Goal: Information Seeking & Learning: Learn about a topic

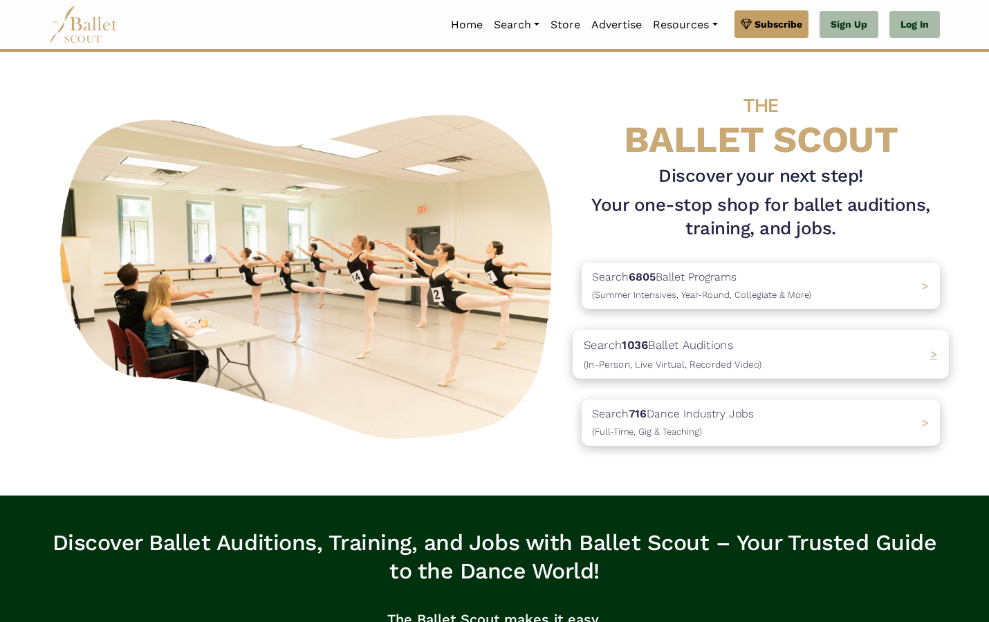
click at [645, 362] on span "(In-Person, Live Virtual, Recorded Video)" at bounding box center [672, 364] width 178 height 11
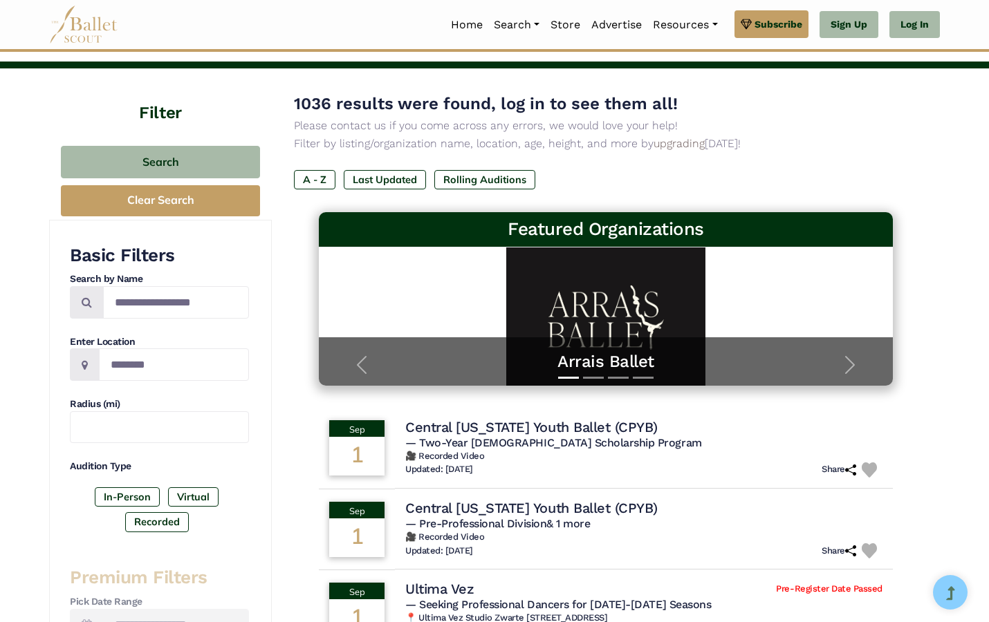
scroll to position [88, 0]
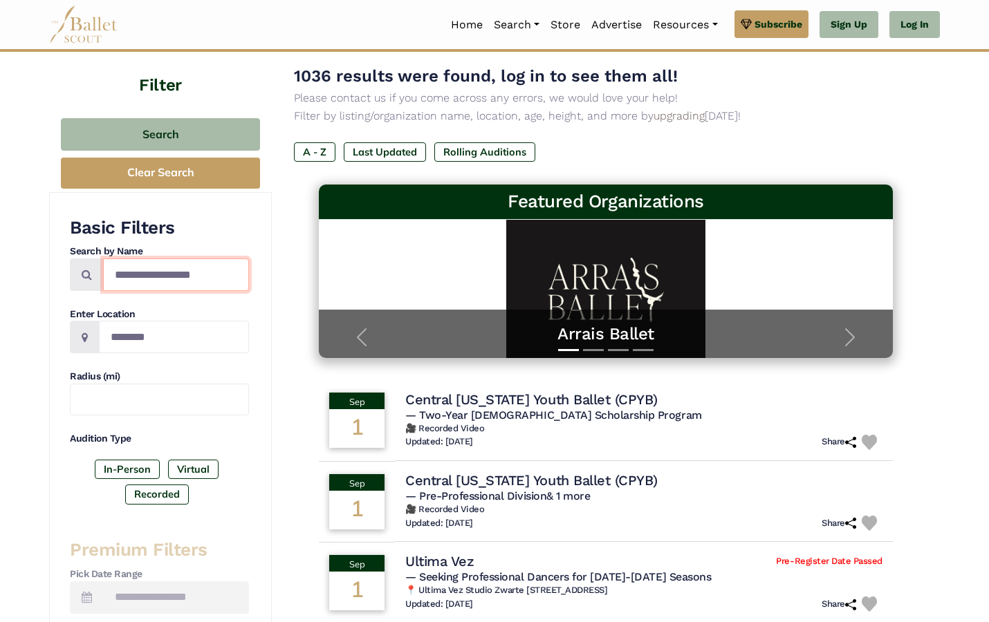
click at [192, 276] on input "Search by names..." at bounding box center [176, 275] width 146 height 32
click at [162, 346] on input "Location" at bounding box center [174, 337] width 150 height 32
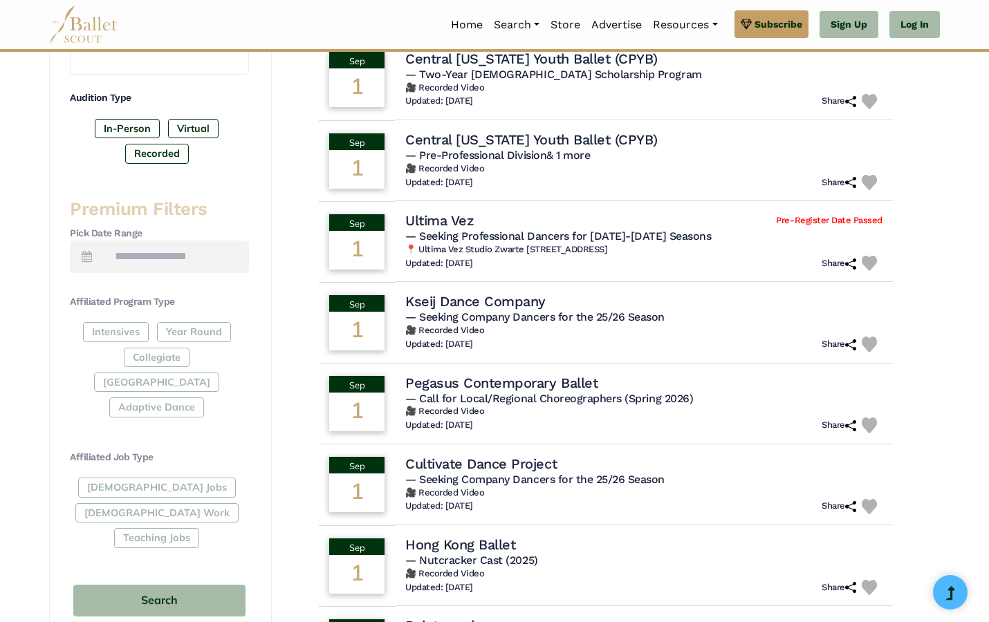
scroll to position [487, 0]
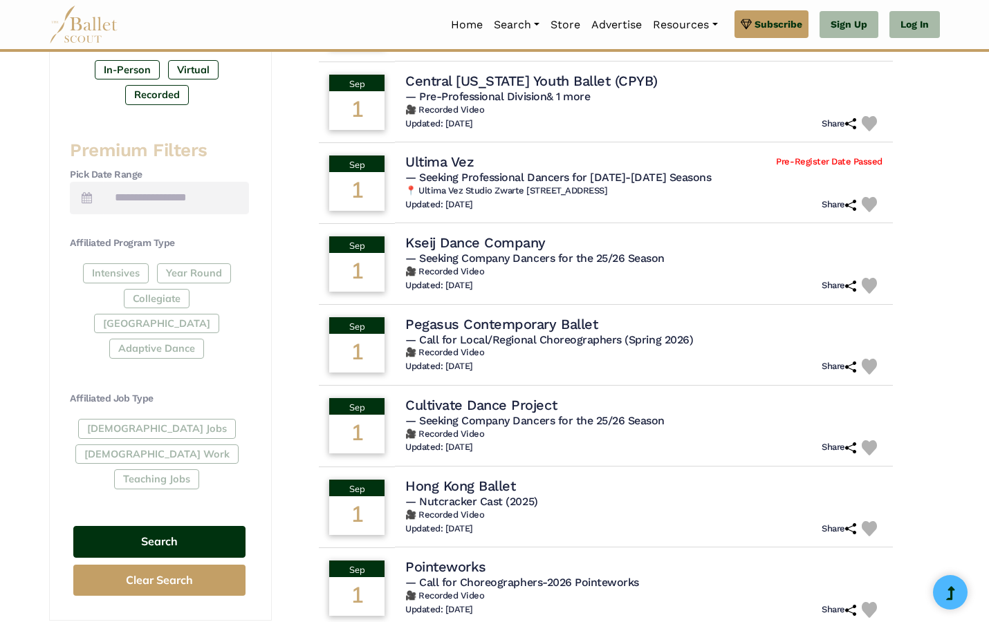
type input "******"
click at [174, 526] on button "Search" at bounding box center [159, 542] width 172 height 32
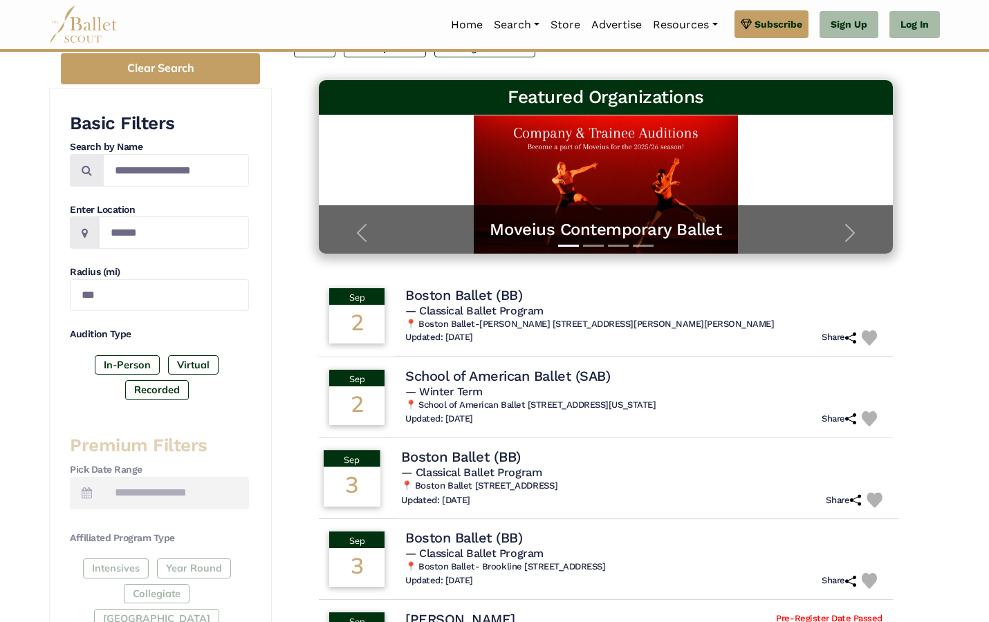
scroll to position [198, 0]
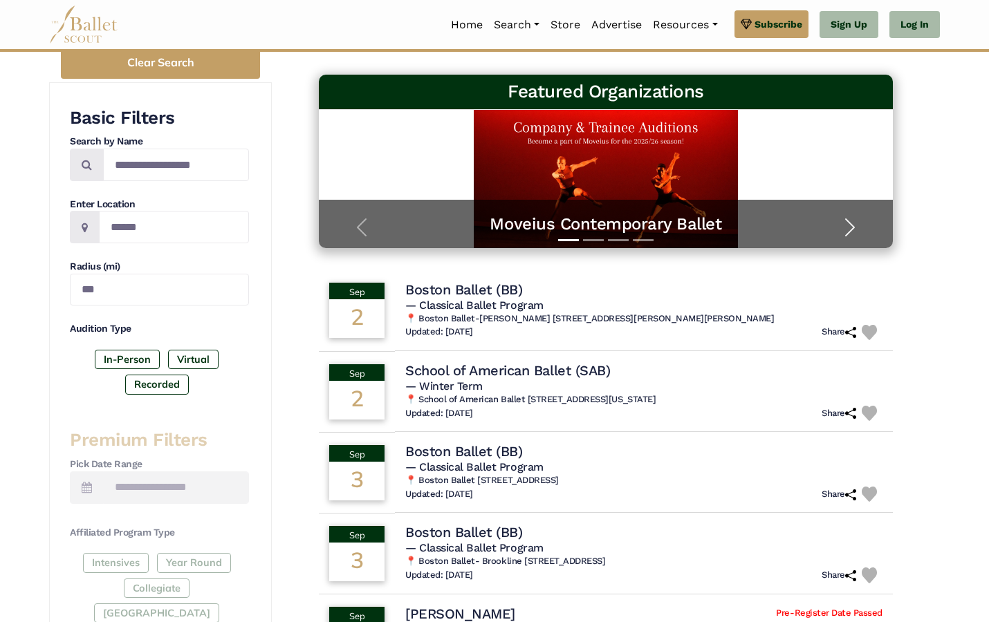
click at [850, 231] on span "button" at bounding box center [850, 227] width 22 height 22
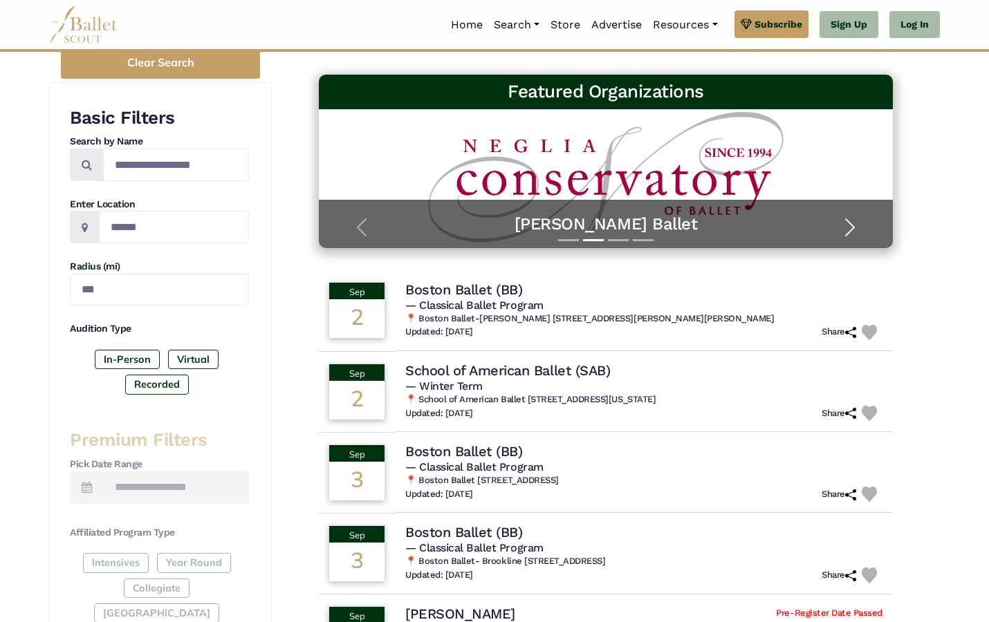
click at [849, 231] on span "button" at bounding box center [850, 227] width 22 height 22
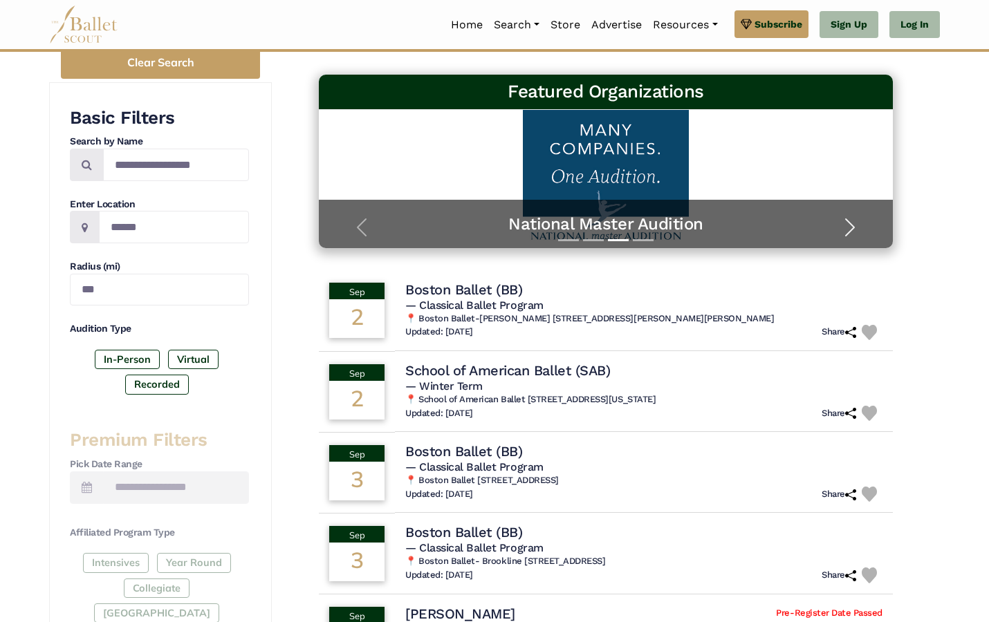
click at [849, 230] on span "button" at bounding box center [850, 227] width 22 height 22
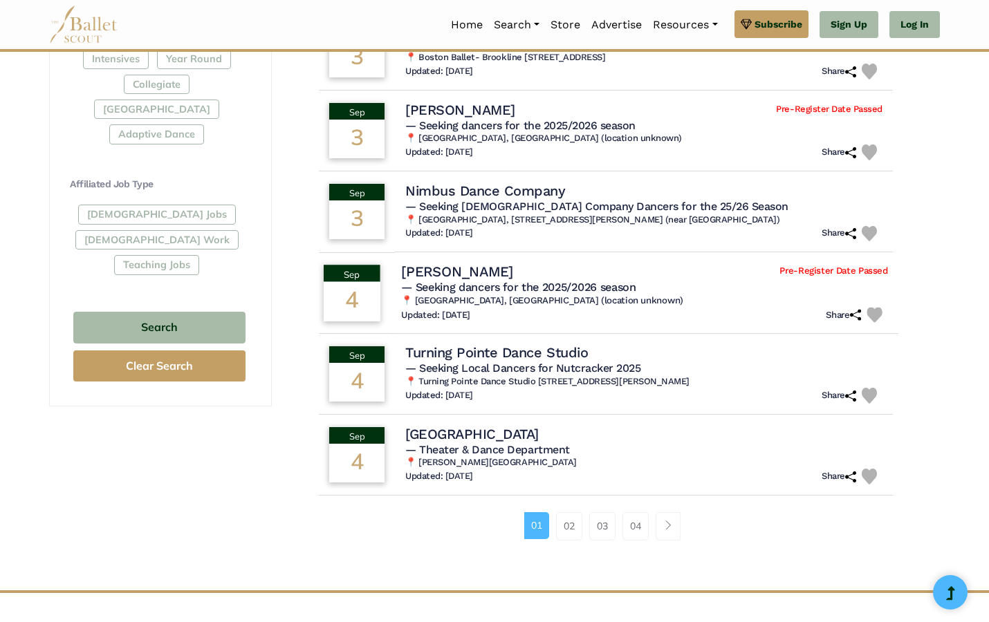
scroll to position [704, 0]
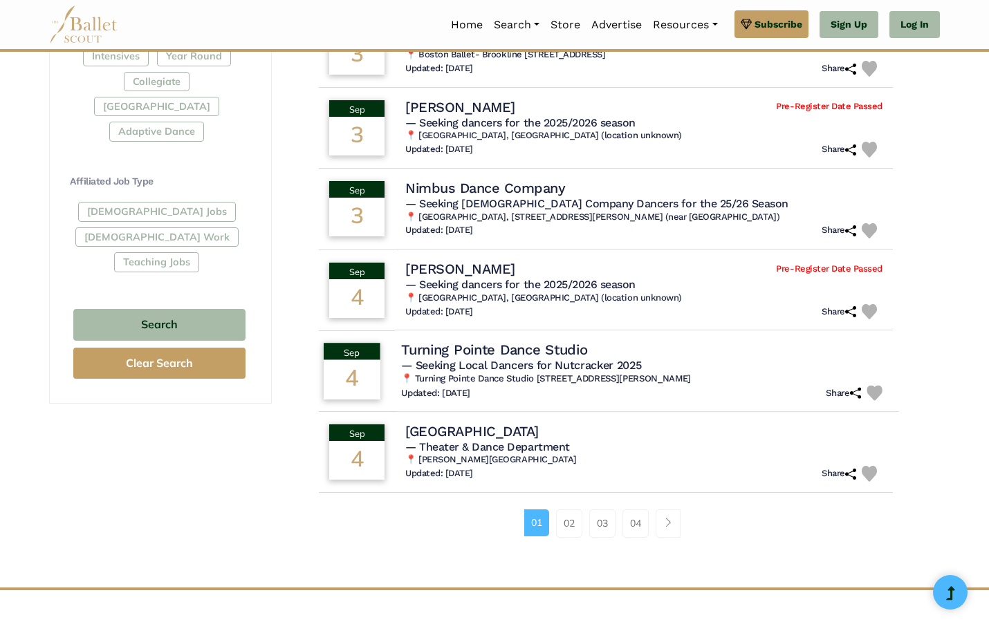
click at [587, 350] on h4 "Turning Pointe Dance Studio" at bounding box center [494, 349] width 186 height 19
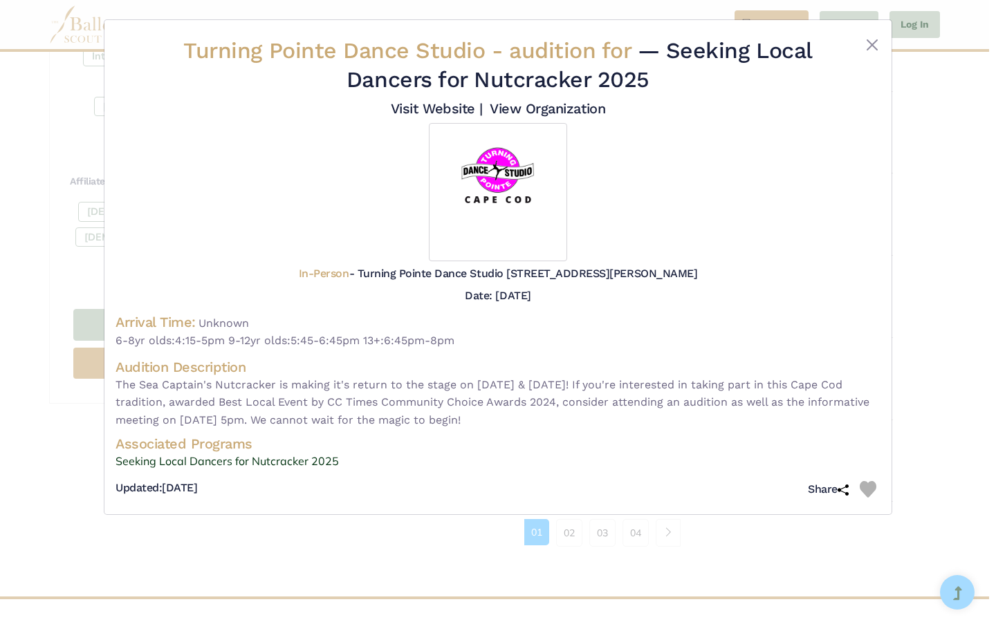
click at [975, 230] on div "Turning Pointe Dance Studio - audition for — Seeking Local Dancers for Nutcrack…" at bounding box center [498, 311] width 996 height 622
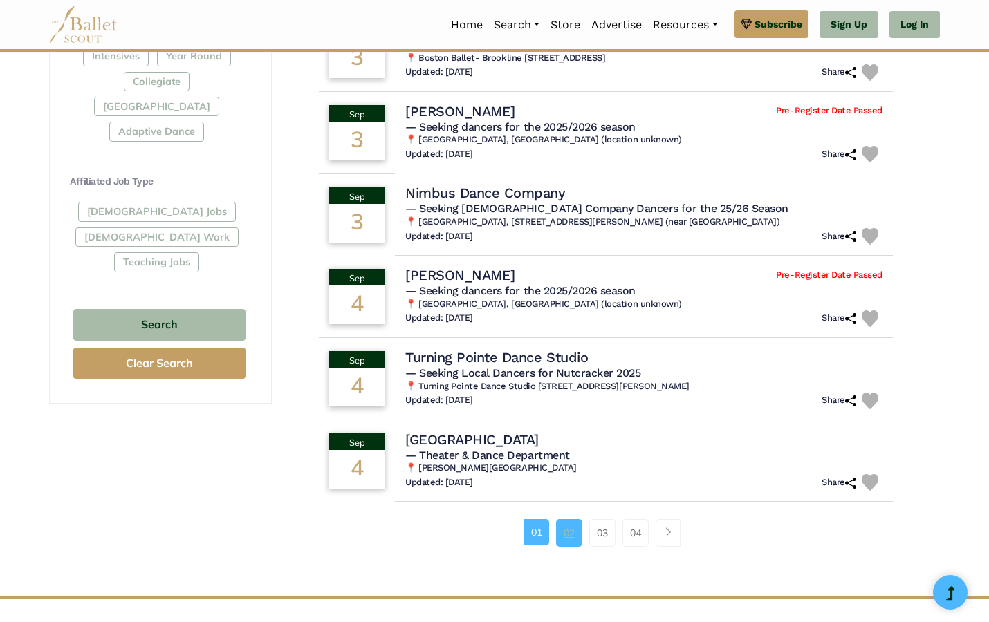
click at [570, 526] on link "02" at bounding box center [569, 533] width 26 height 28
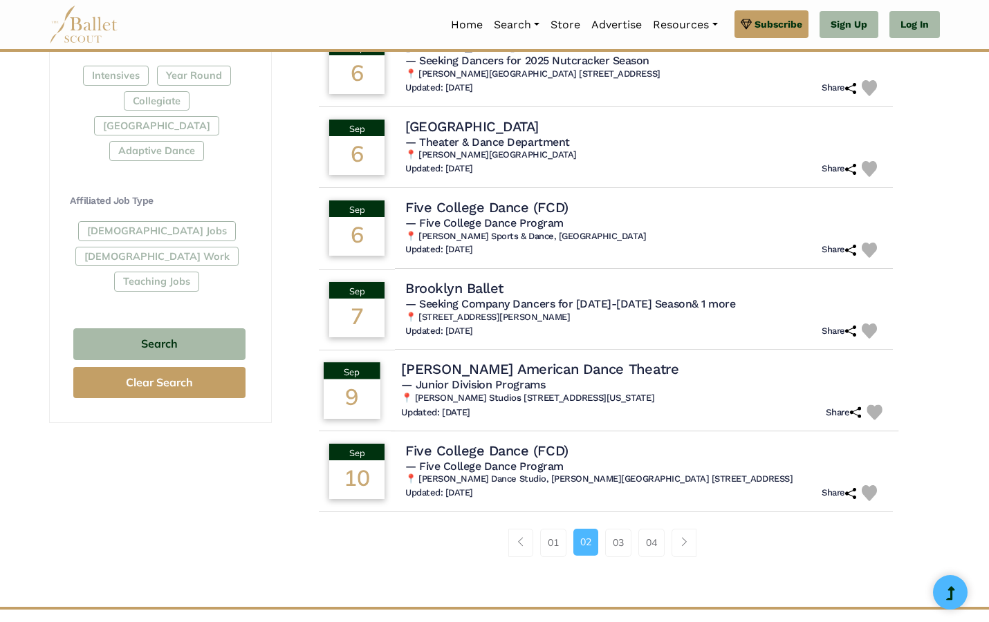
scroll to position [697, 0]
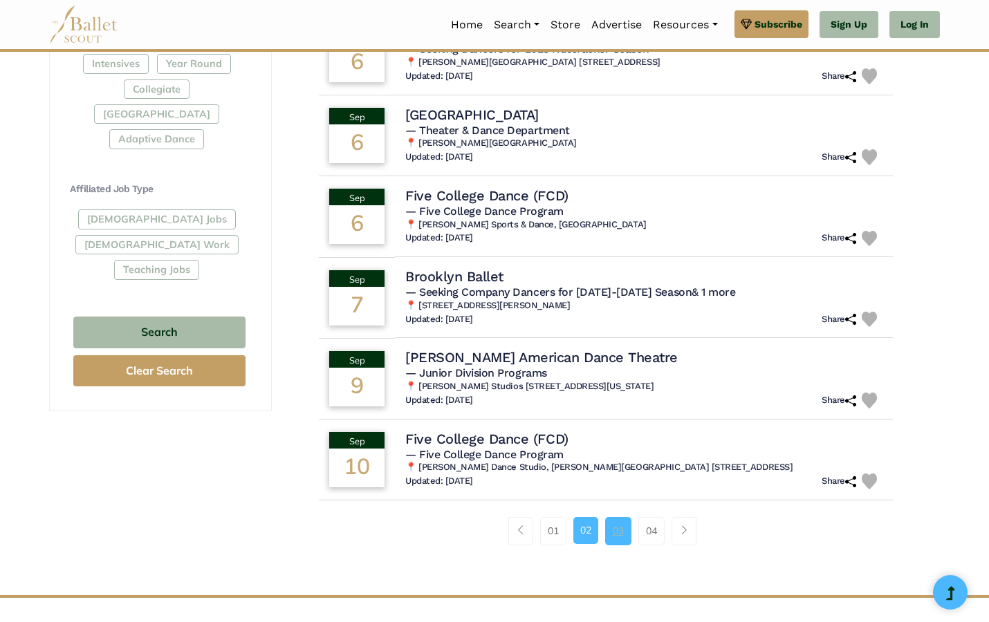
click at [615, 522] on link "03" at bounding box center [618, 531] width 26 height 28
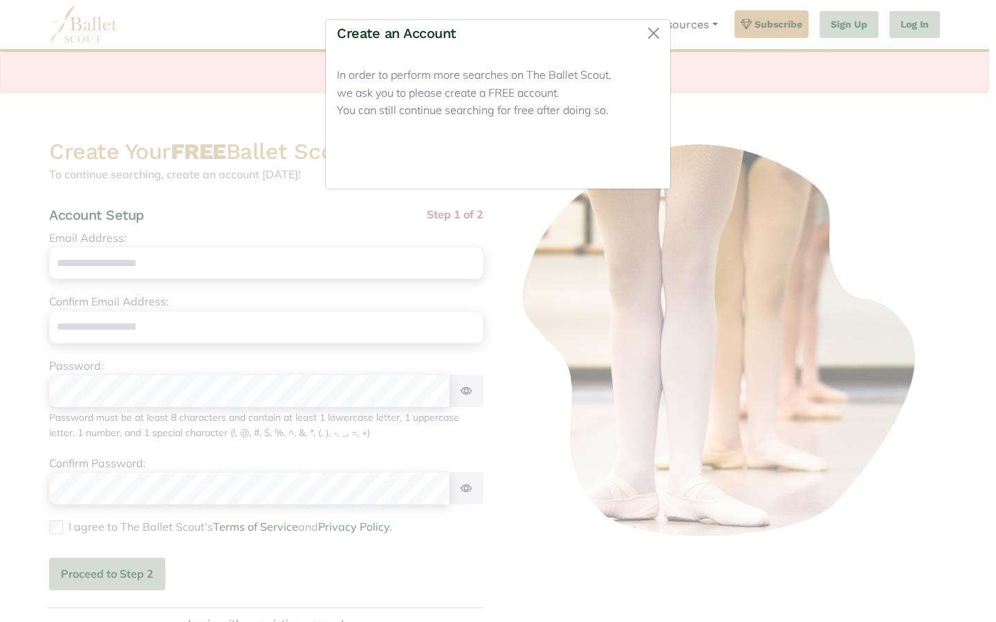
click at [635, 164] on button "Close" at bounding box center [633, 161] width 52 height 32
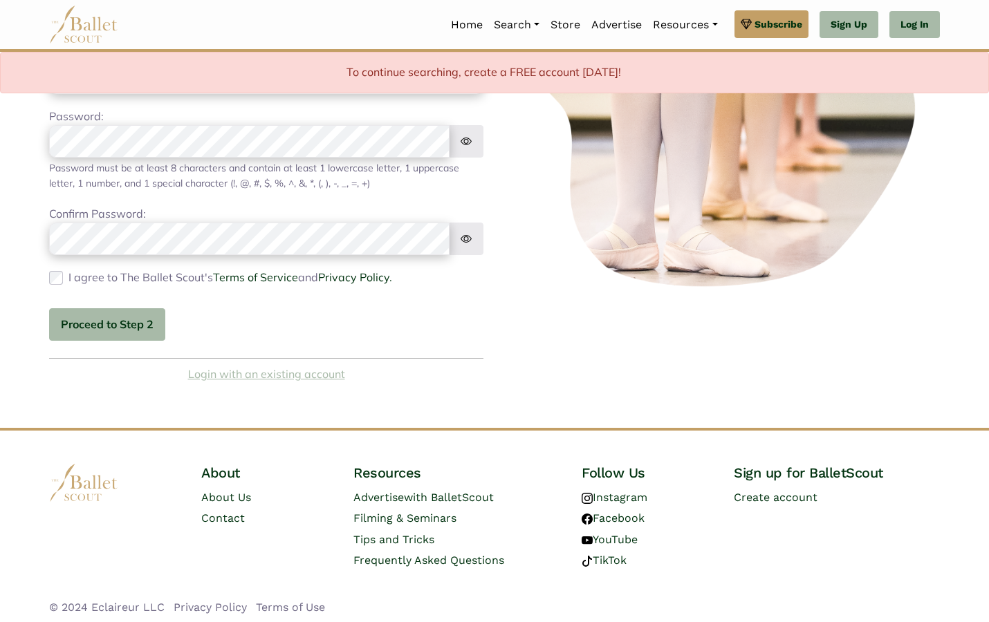
scroll to position [249, 0]
click at [323, 376] on link "Login with an existing account" at bounding box center [266, 375] width 157 height 18
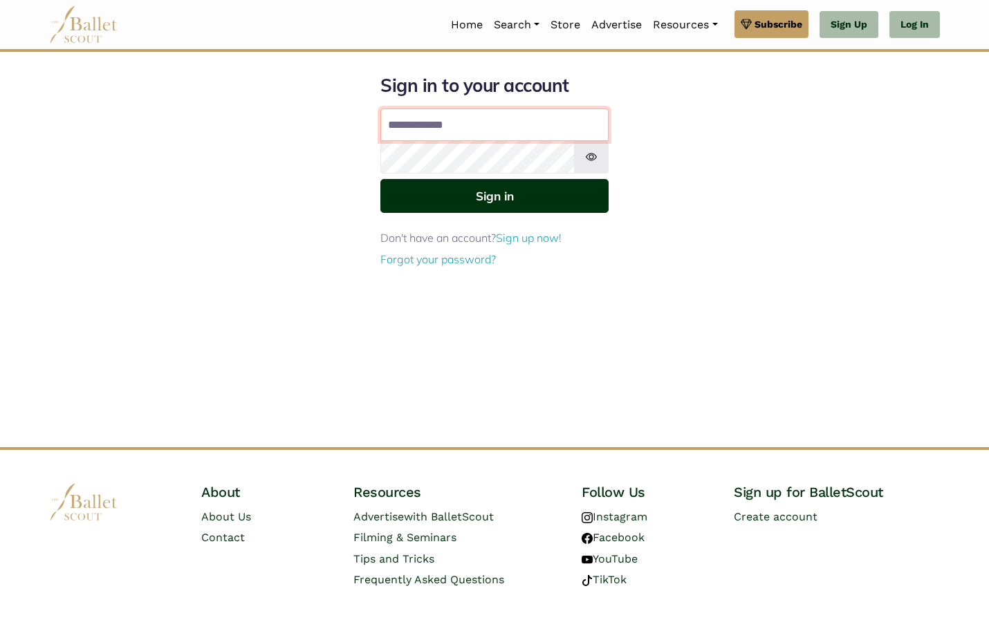
type input "**********"
click at [494, 195] on button "Sign in" at bounding box center [494, 196] width 228 height 34
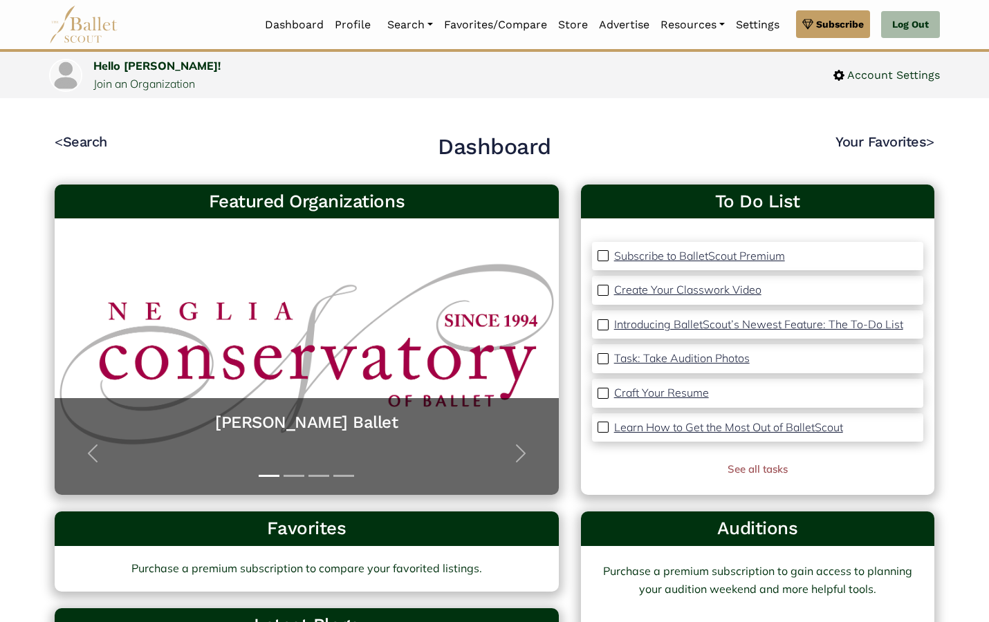
click at [690, 291] on p "Create Your Classwork Video" at bounding box center [687, 290] width 147 height 14
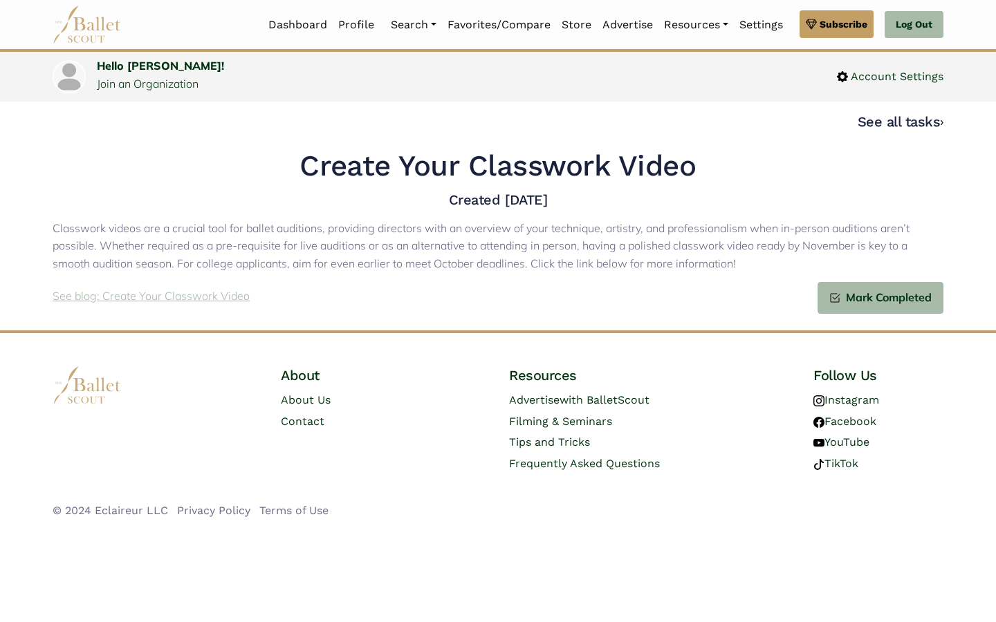
click at [225, 295] on p "See blog: Create Your Classwork Video" at bounding box center [151, 297] width 197 height 18
click at [416, 100] on link "Auditions" at bounding box center [451, 99] width 133 height 21
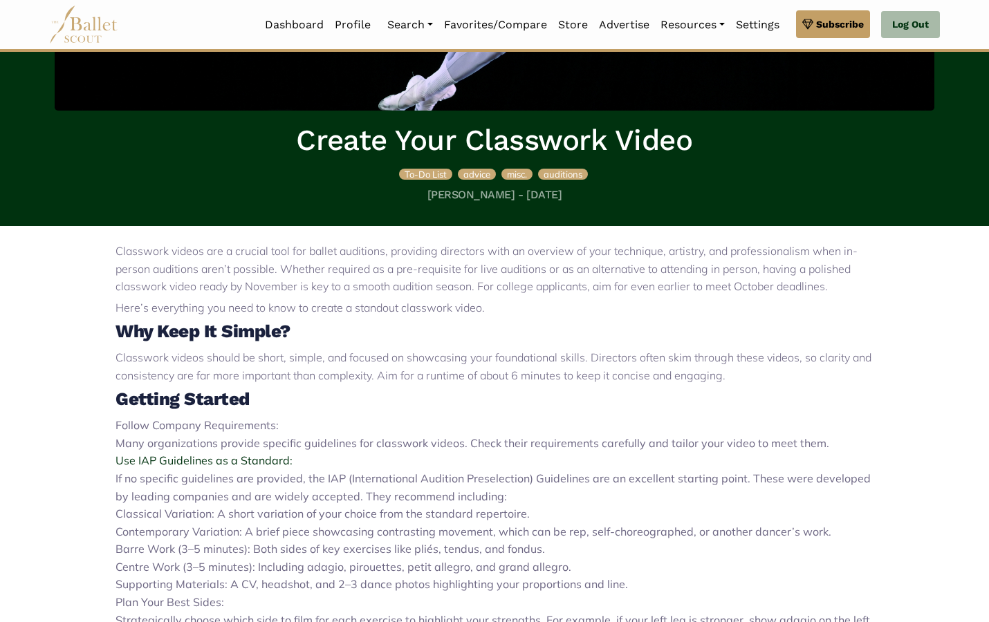
scroll to position [26, 0]
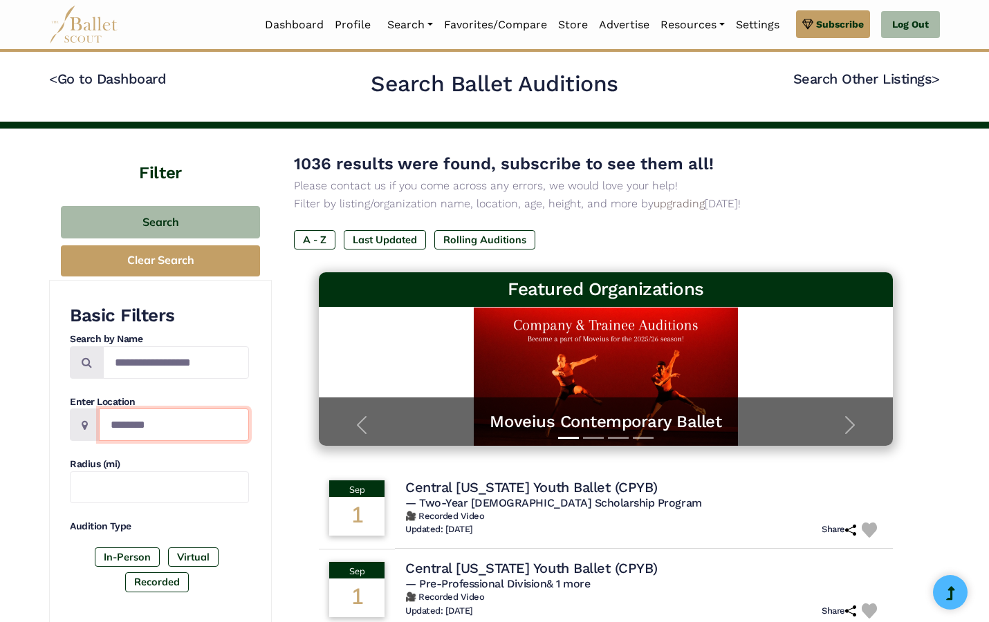
click at [220, 422] on input "Location" at bounding box center [174, 425] width 150 height 32
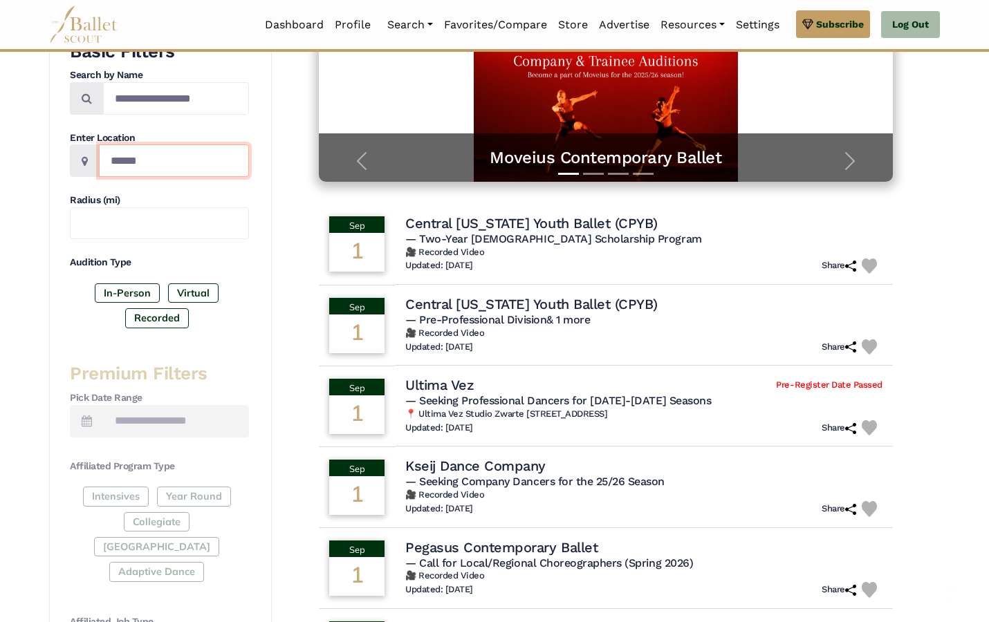
scroll to position [620, 0]
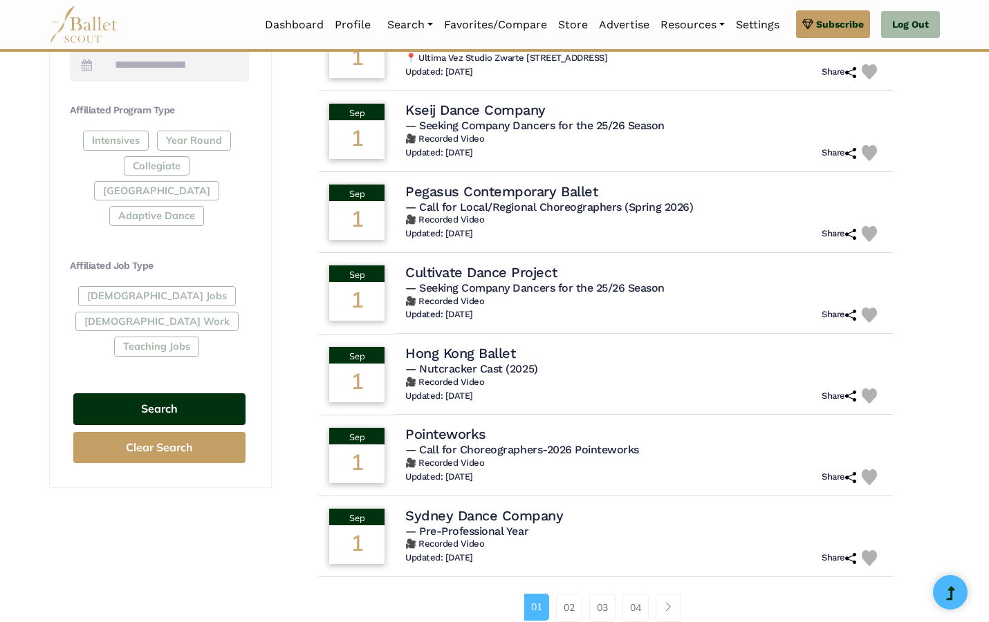
type input "******"
click at [179, 393] on button "Search" at bounding box center [159, 409] width 172 height 32
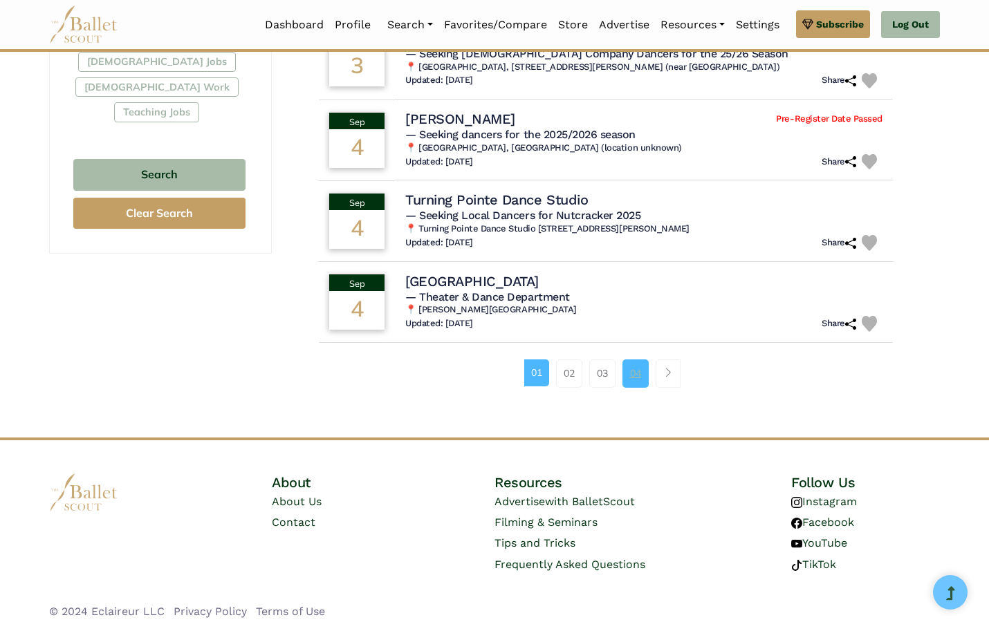
scroll to position [853, 0]
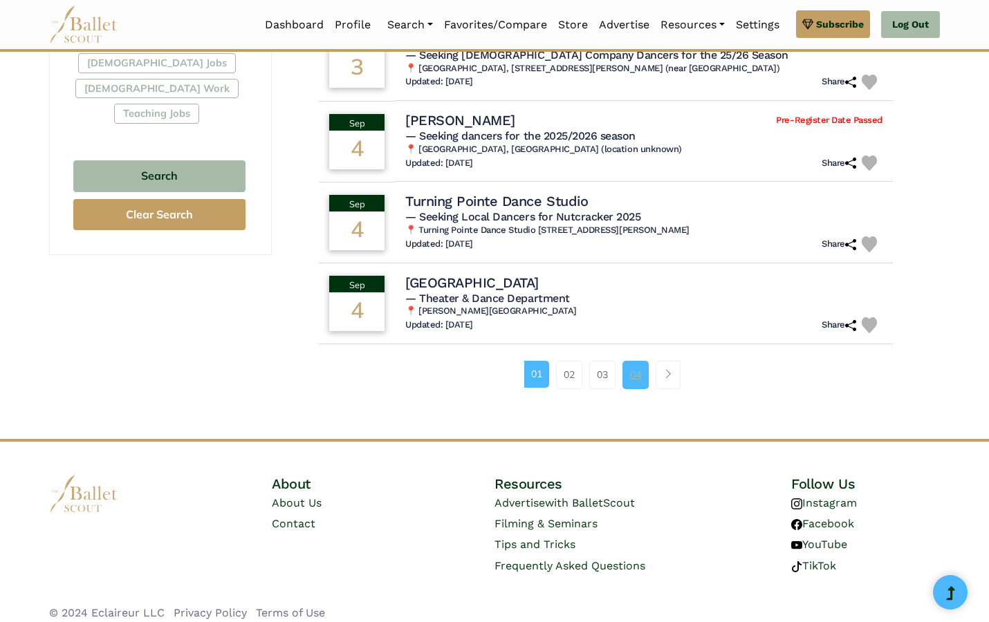
click at [635, 371] on link "04" at bounding box center [635, 375] width 26 height 28
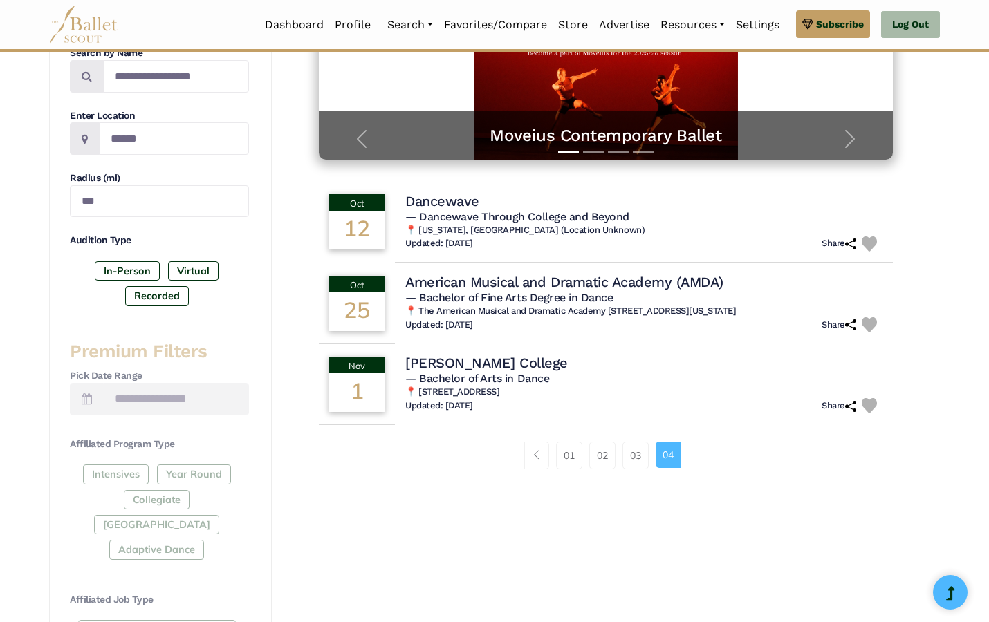
scroll to position [398, 0]
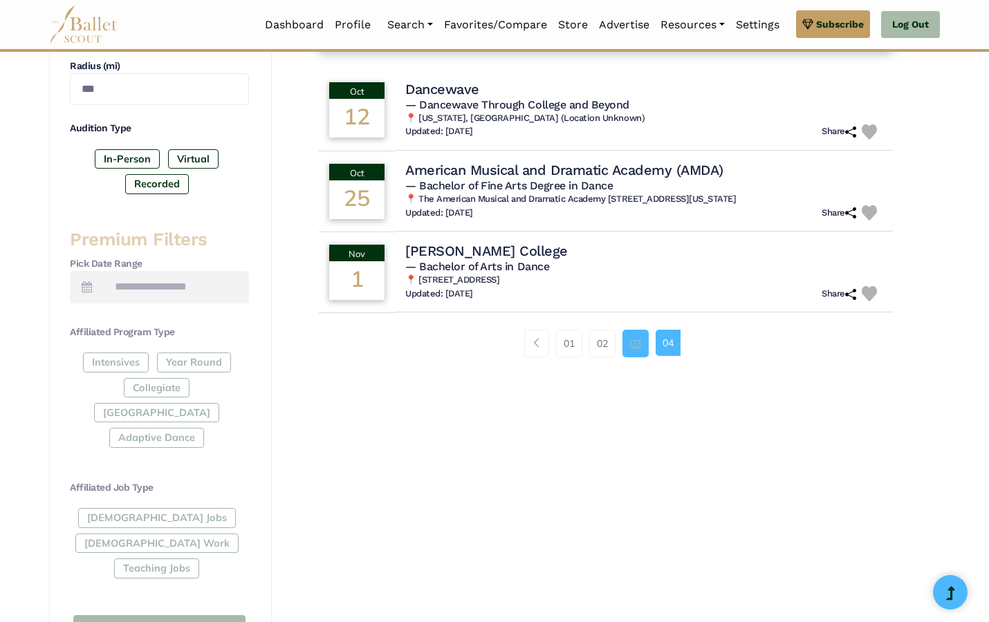
click at [639, 339] on link "03" at bounding box center [635, 344] width 26 height 28
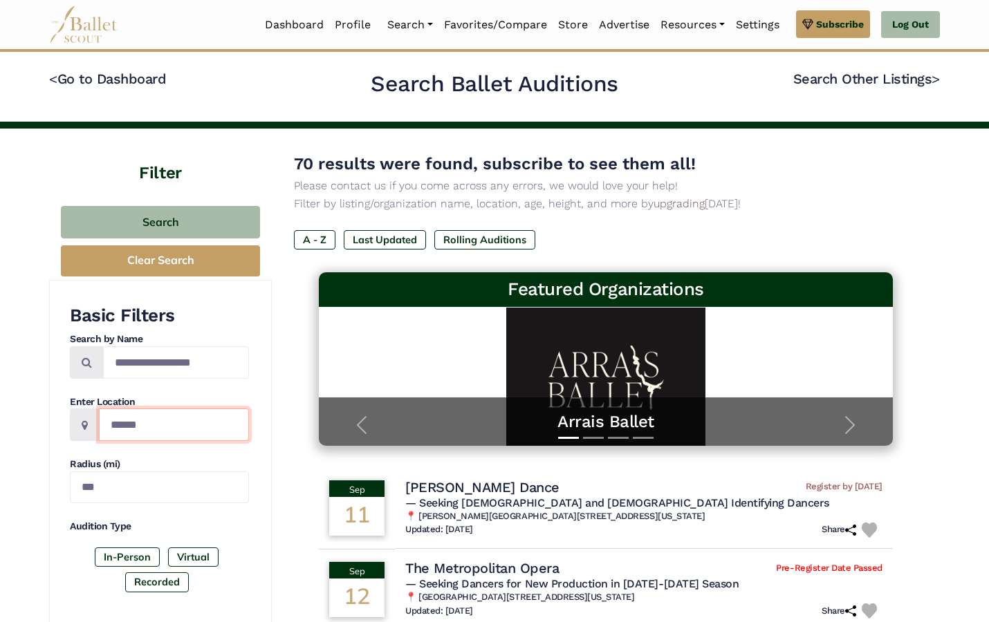
drag, startPoint x: 169, startPoint y: 427, endPoint x: 68, endPoint y: 404, distance: 103.5
type input "*"
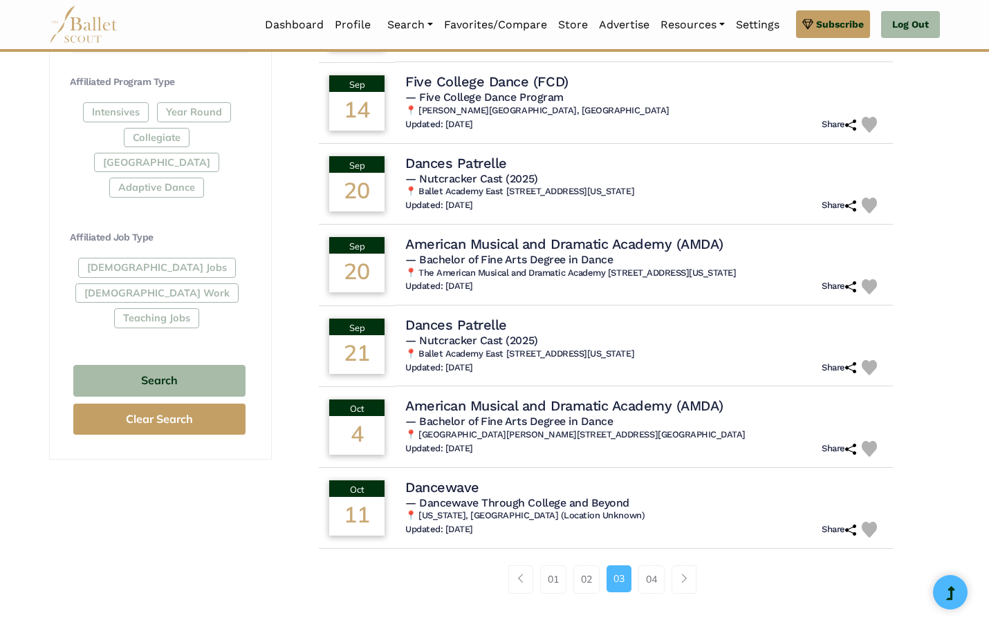
scroll to position [775, 0]
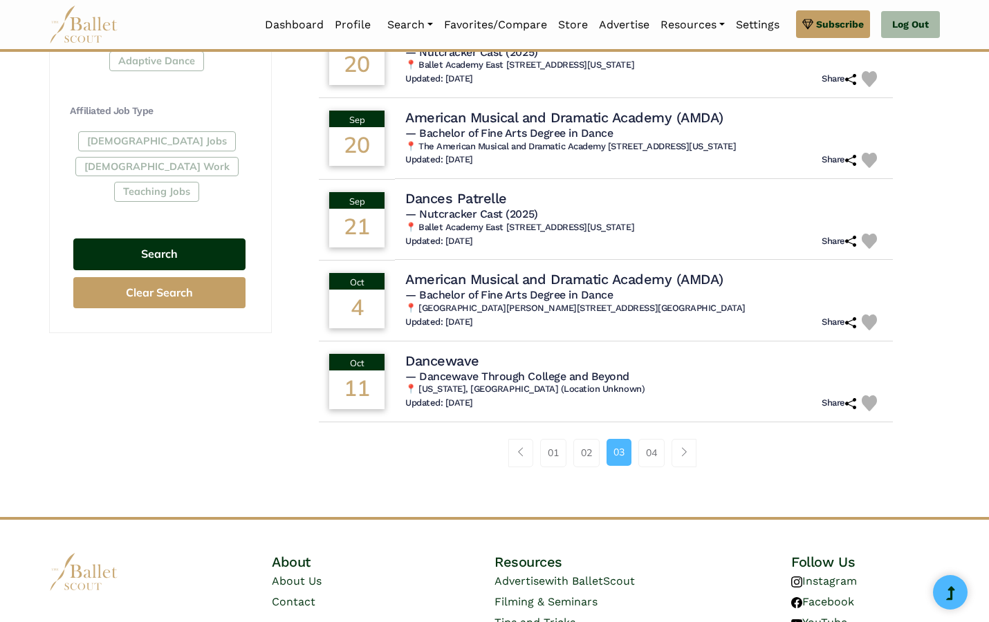
type input "**********"
click at [179, 239] on button "Search" at bounding box center [159, 255] width 172 height 32
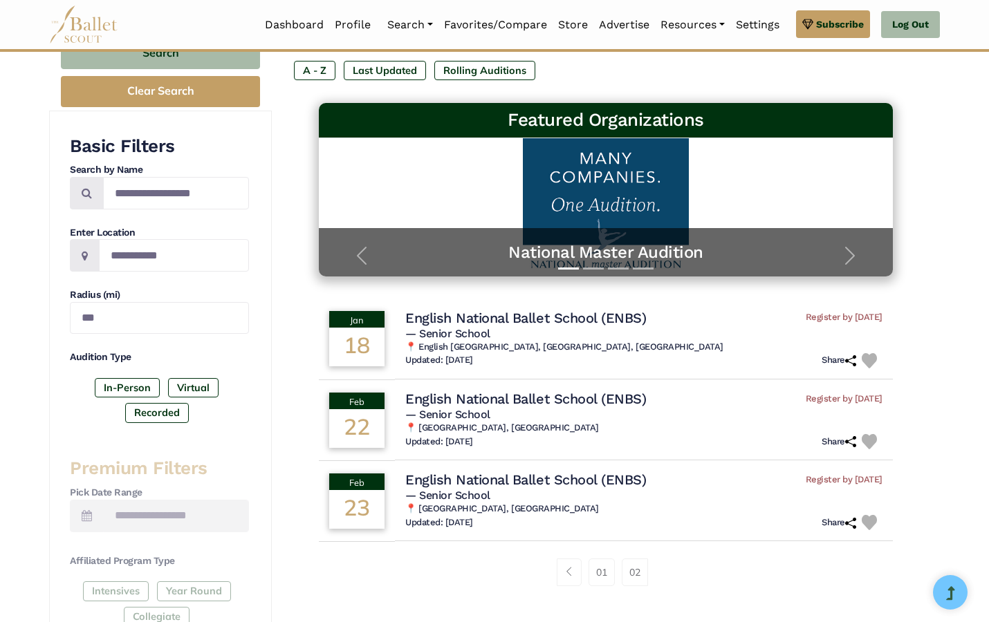
scroll to position [144, 0]
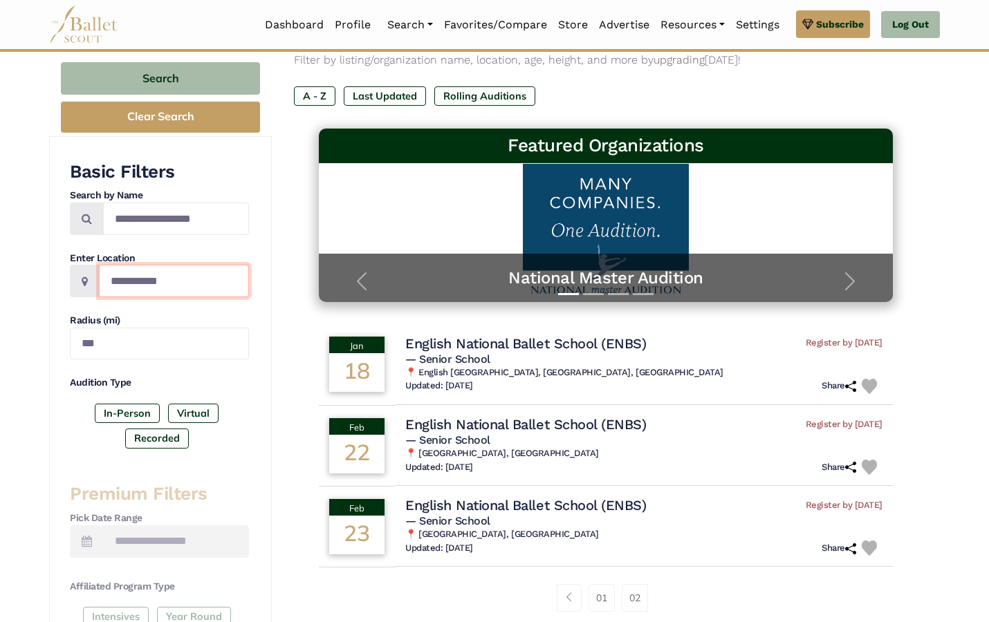
click at [196, 281] on input "**********" at bounding box center [174, 281] width 150 height 32
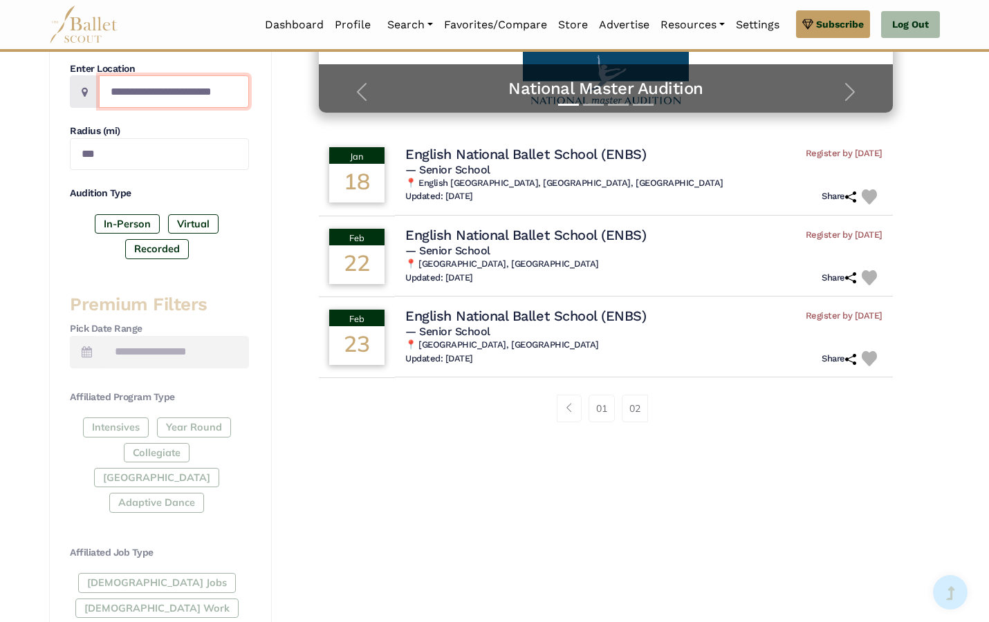
scroll to position [362, 0]
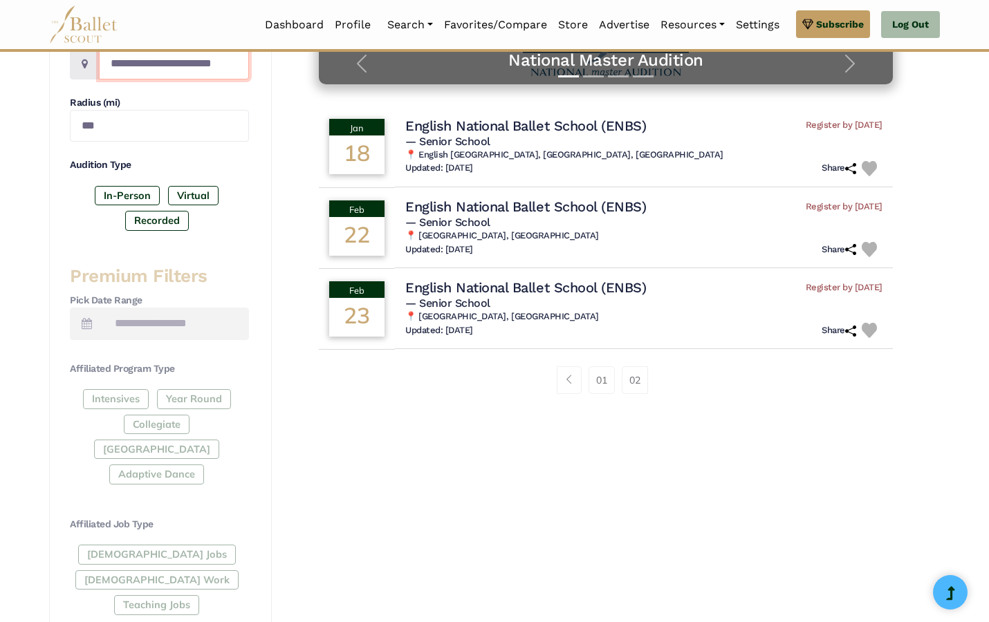
type input "**********"
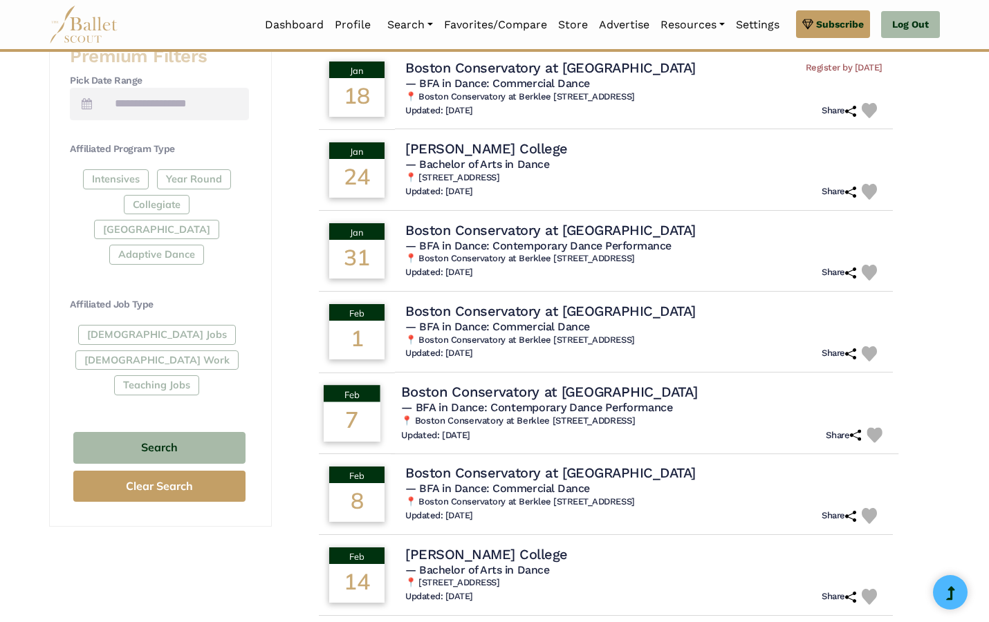
scroll to position [625, 0]
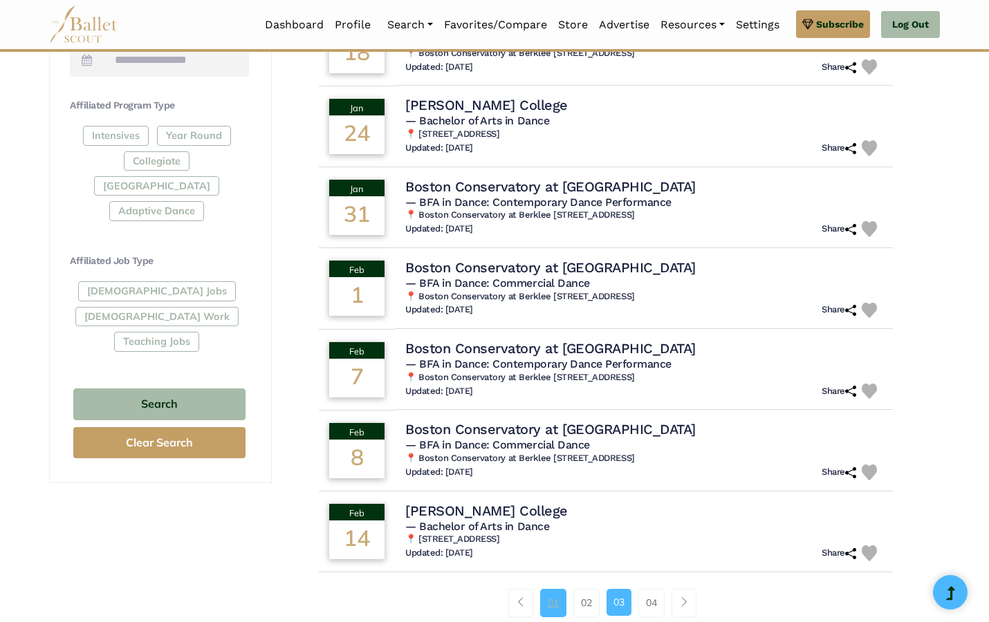
click at [554, 595] on link "01" at bounding box center [553, 603] width 26 height 28
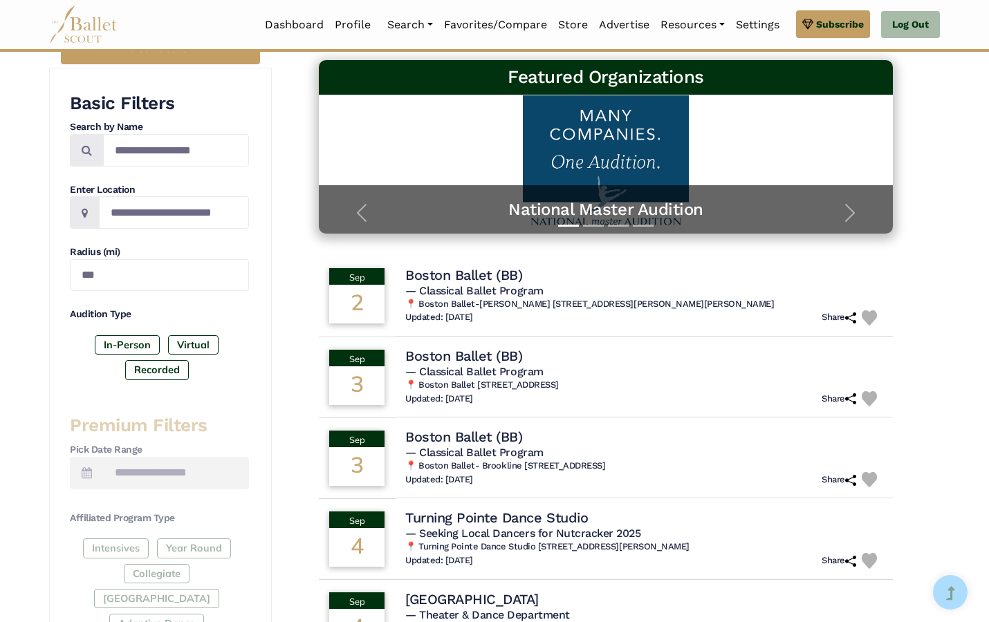
scroll to position [328, 0]
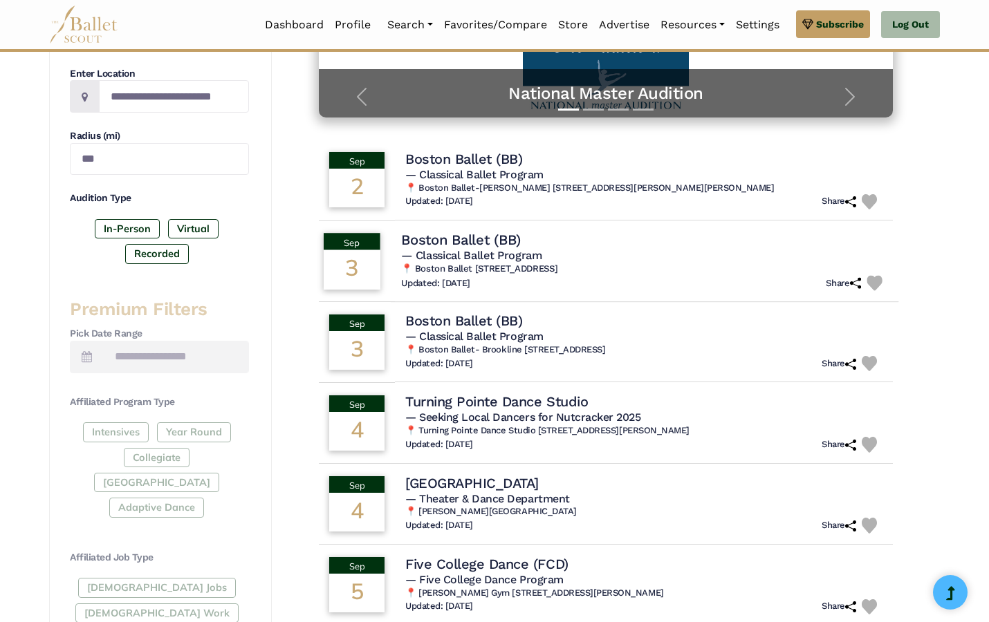
click at [521, 245] on h4 "Boston Ballet (BB)" at bounding box center [461, 239] width 120 height 19
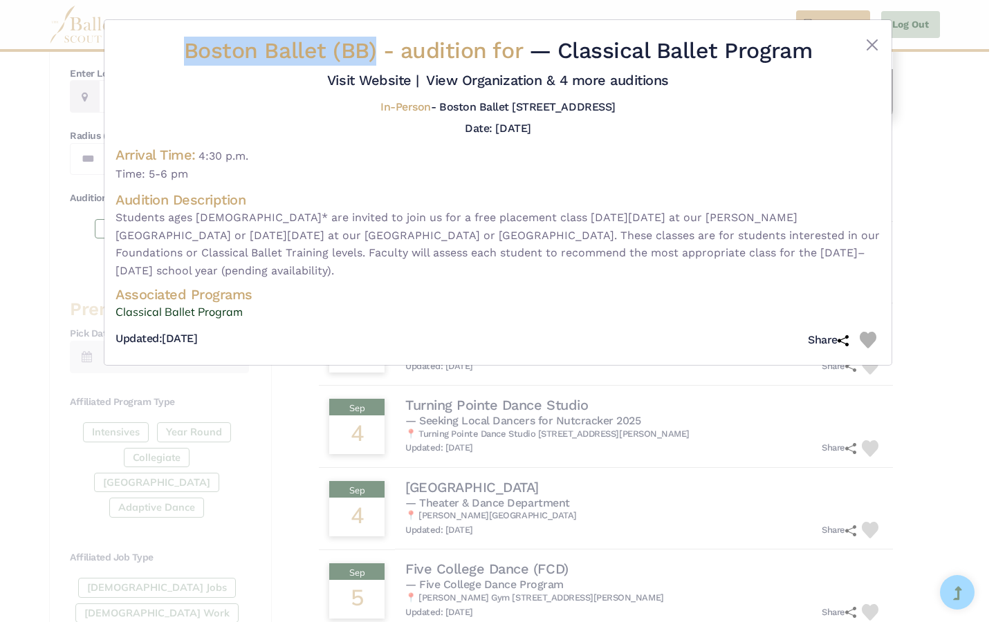
drag, startPoint x: 373, startPoint y: 54, endPoint x: 167, endPoint y: 48, distance: 206.8
click at [167, 48] on div "Boston Ballet (BB) - audition for — Classical Ballet Program Visit Website |" at bounding box center [497, 63] width 765 height 53
click at [960, 175] on div "Boston Ballet (BB) - audition for — Classical Ballet Program Visit Website |" at bounding box center [498, 311] width 996 height 622
click at [866, 46] on button "Close" at bounding box center [871, 45] width 17 height 17
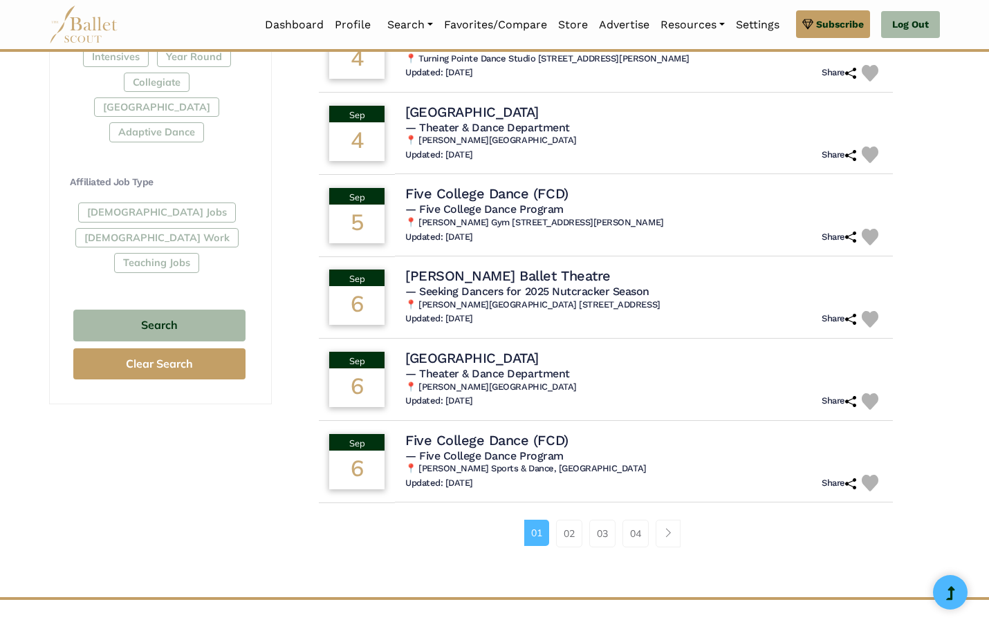
scroll to position [806, 0]
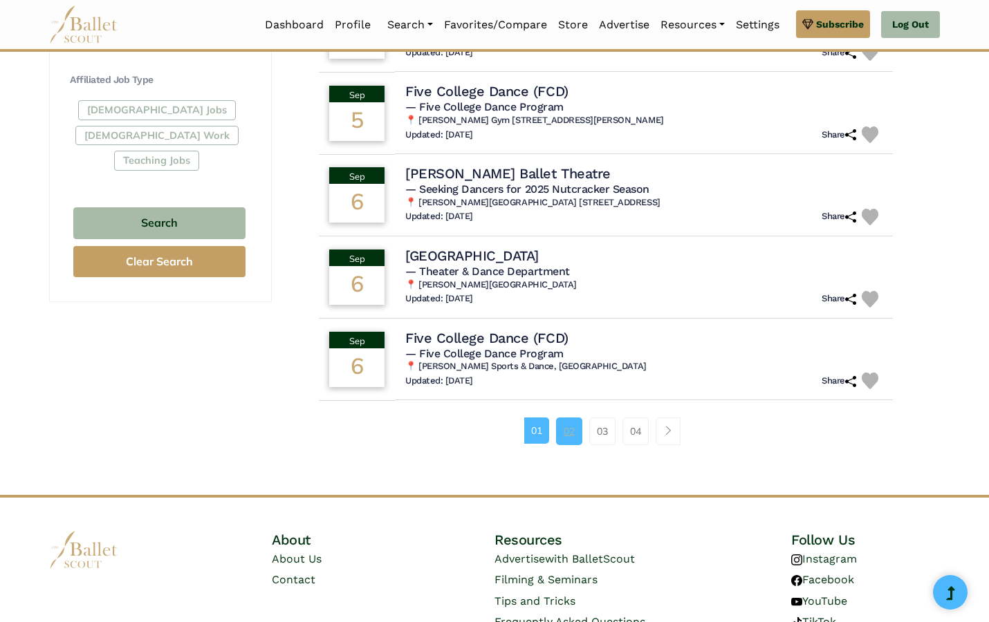
click at [557, 423] on link "02" at bounding box center [569, 432] width 26 height 28
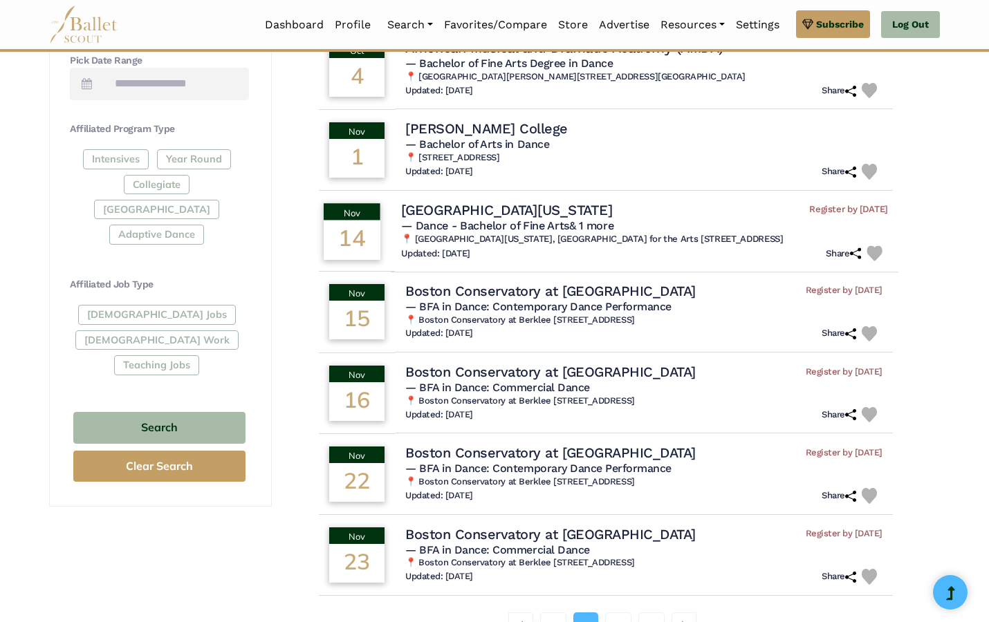
scroll to position [626, 0]
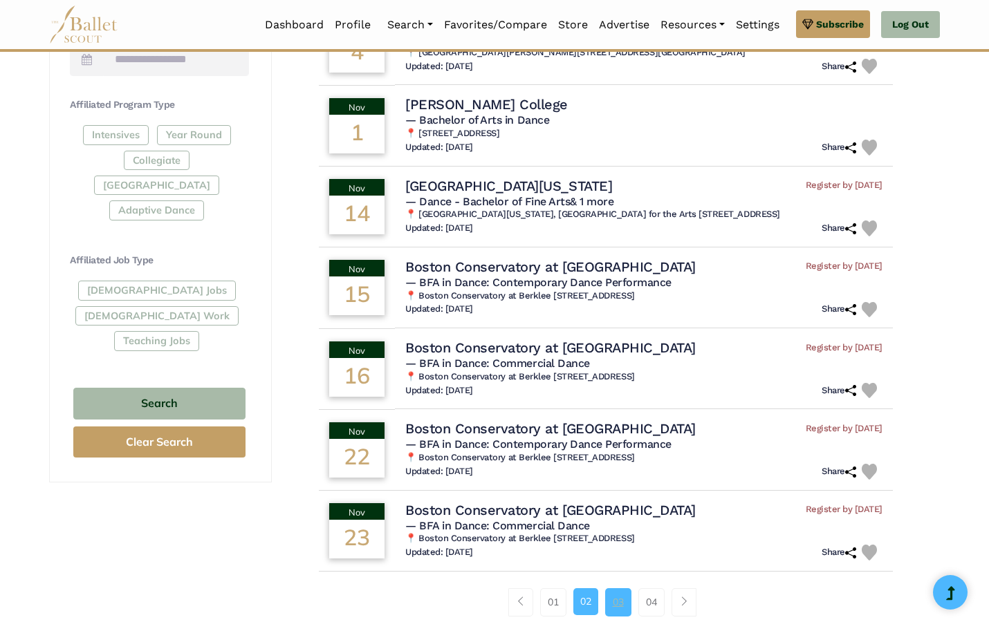
click at [613, 597] on link "03" at bounding box center [618, 602] width 26 height 28
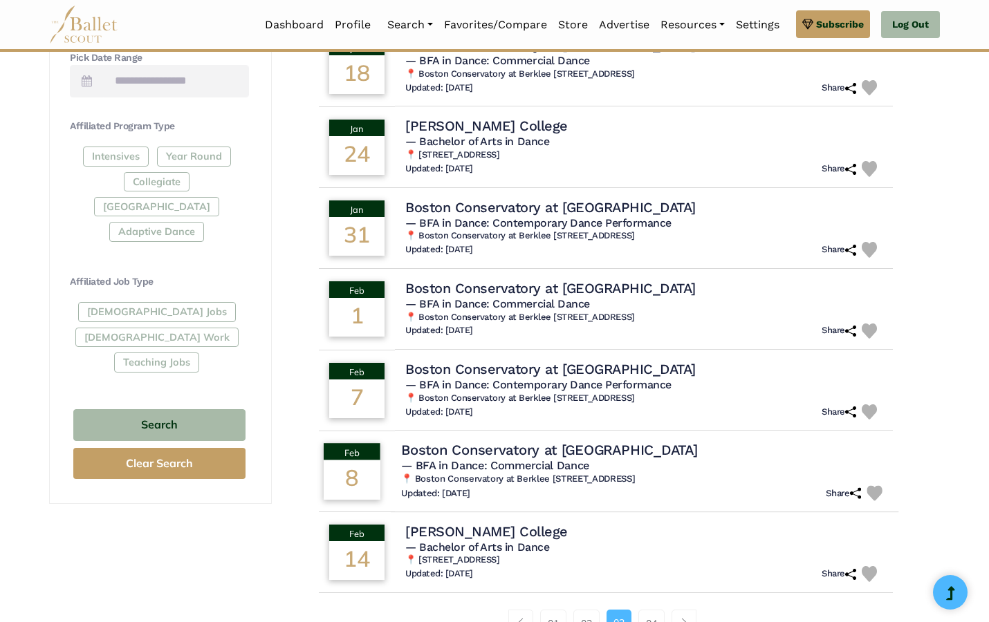
scroll to position [610, 0]
